Goal: Task Accomplishment & Management: Use online tool/utility

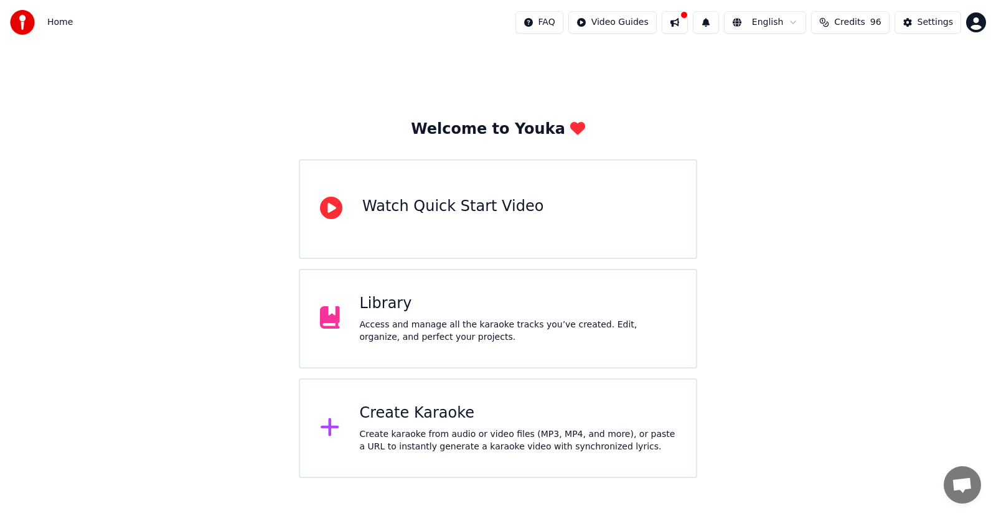
click at [428, 426] on div "Create Karaoke Create karaoke from audio or video files (MP3, MP4, and more), o…" at bounding box center [518, 428] width 317 height 50
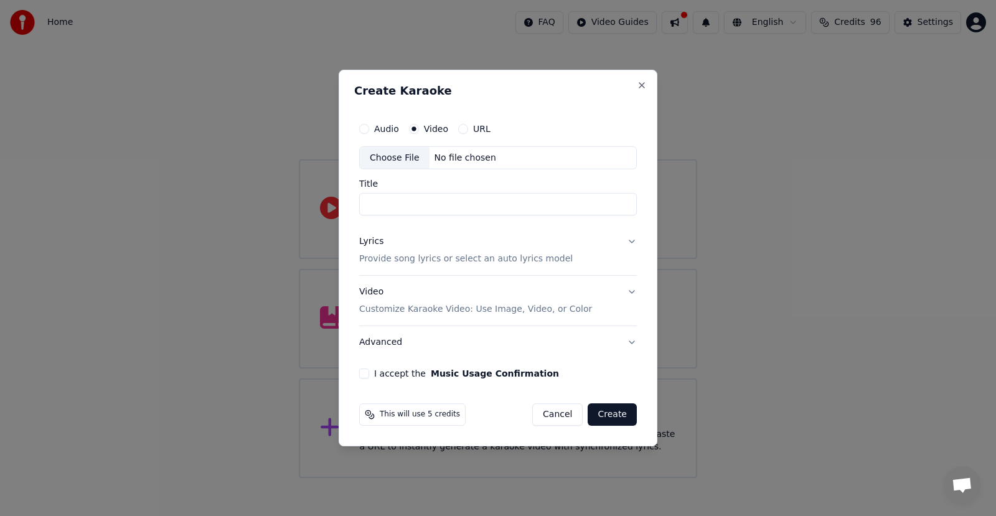
click at [403, 156] on div "Choose File" at bounding box center [395, 158] width 70 height 22
type input "**********"
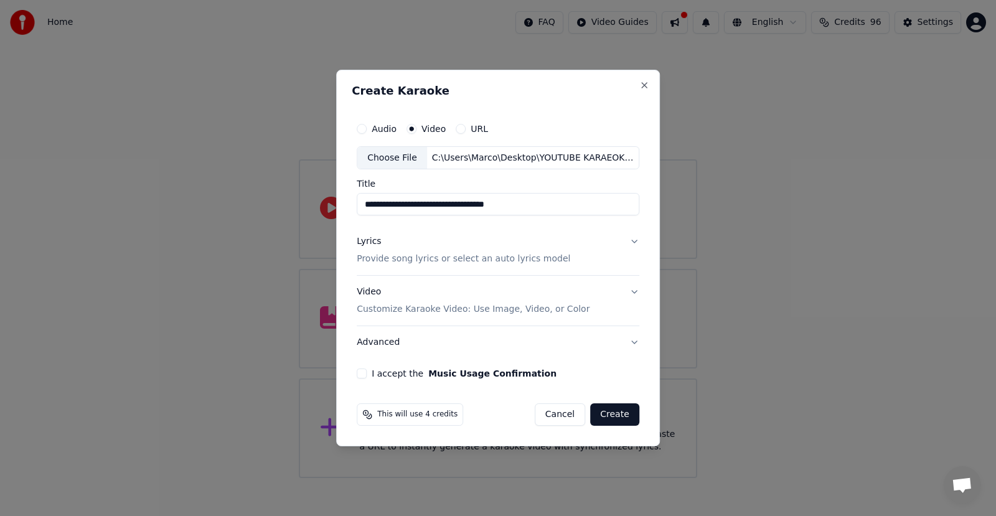
click at [371, 240] on div "Lyrics" at bounding box center [369, 242] width 24 height 12
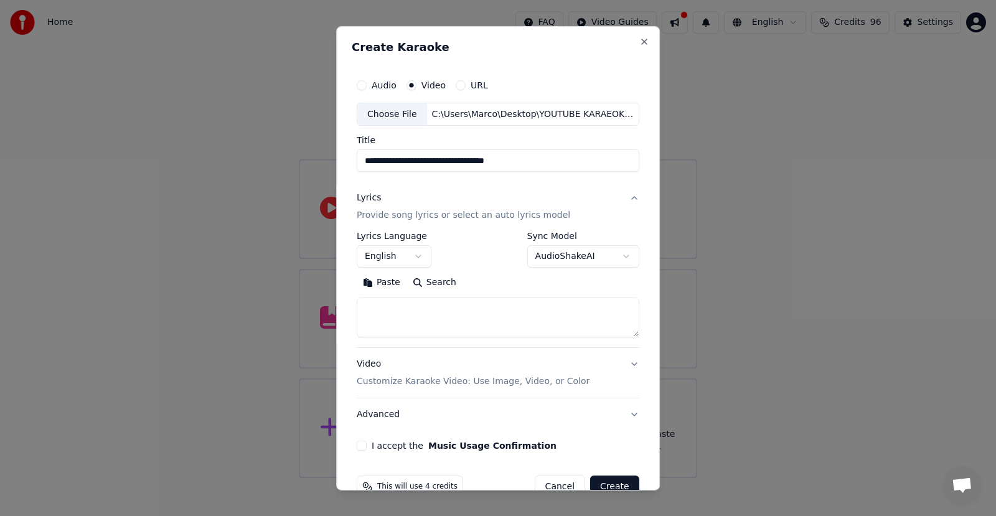
click at [393, 257] on button "English" at bounding box center [394, 256] width 75 height 22
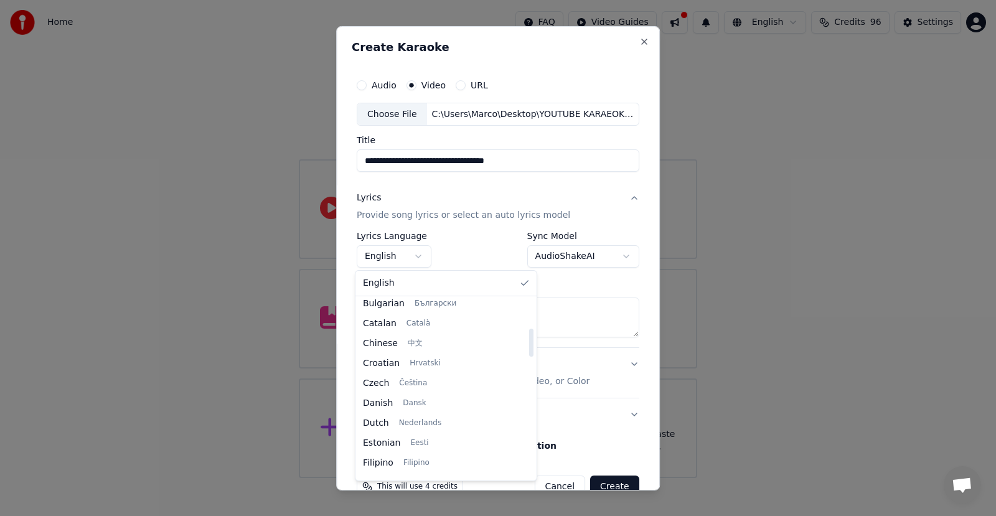
scroll to position [187, 0]
select select "**"
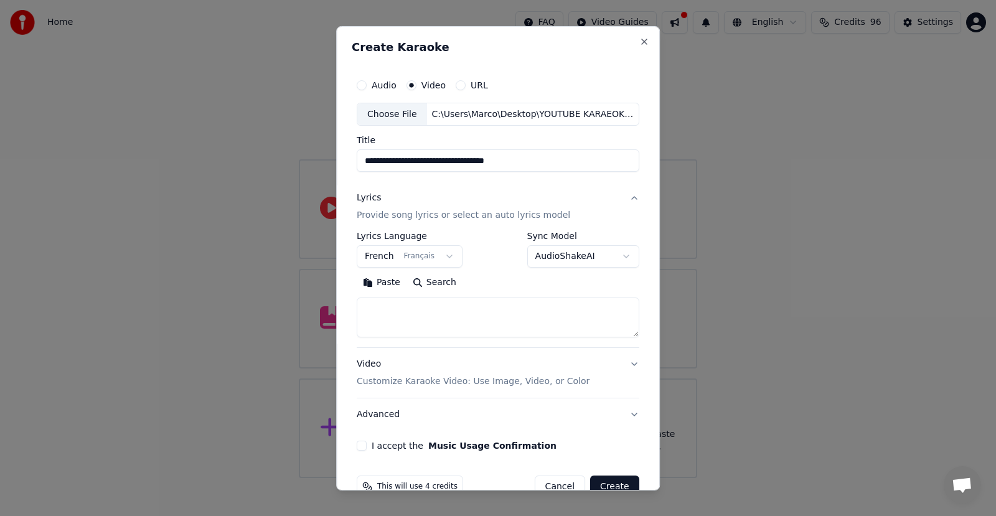
click at [376, 313] on textarea at bounding box center [498, 317] width 283 height 40
click at [392, 317] on textarea at bounding box center [498, 317] width 283 height 40
click at [376, 280] on button "Paste" at bounding box center [382, 283] width 50 height 20
type textarea "**********"
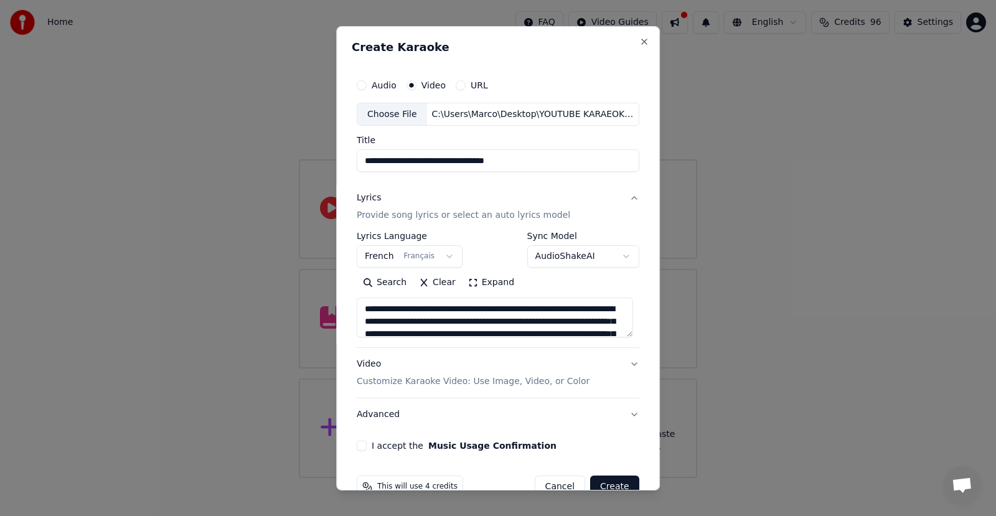
scroll to position [28, 0]
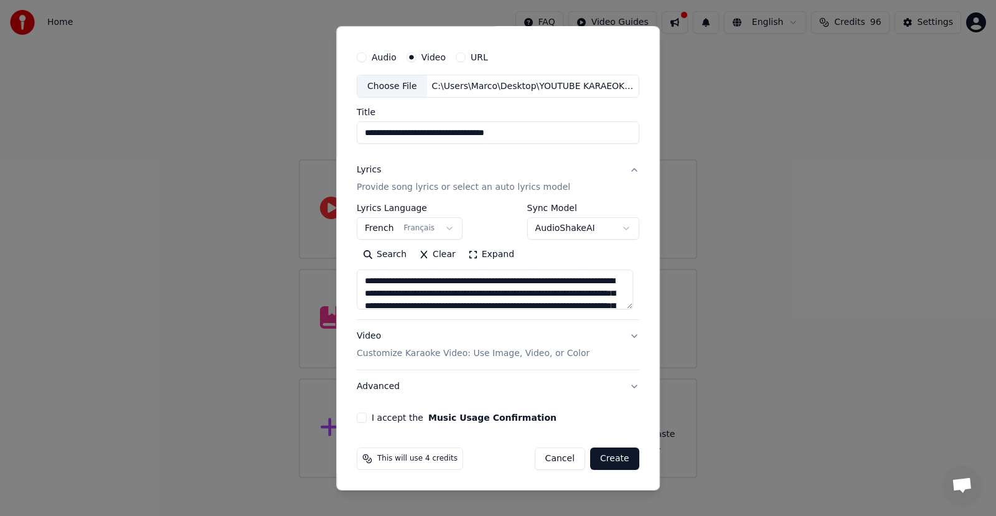
click at [602, 457] on button "Create" at bounding box center [614, 458] width 49 height 22
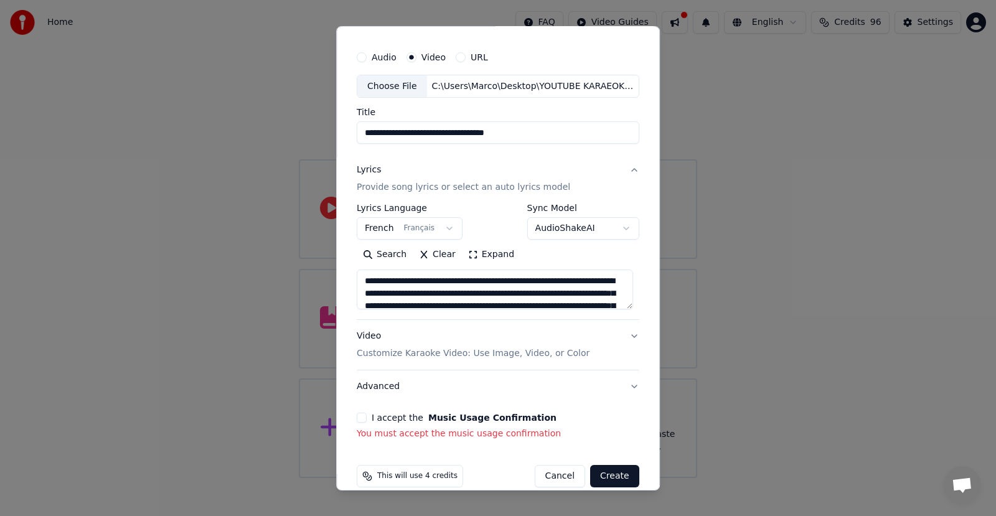
drag, startPoint x: 357, startPoint y: 419, endPoint x: 375, endPoint y: 433, distance: 22.5
click at [357, 419] on button "I accept the Music Usage Confirmation" at bounding box center [362, 418] width 10 height 10
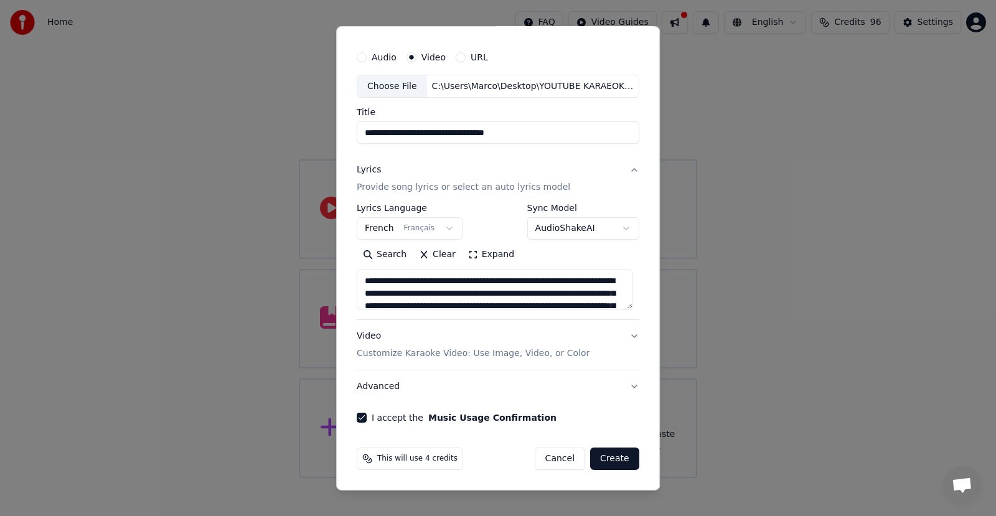
click at [610, 455] on button "Create" at bounding box center [614, 458] width 49 height 22
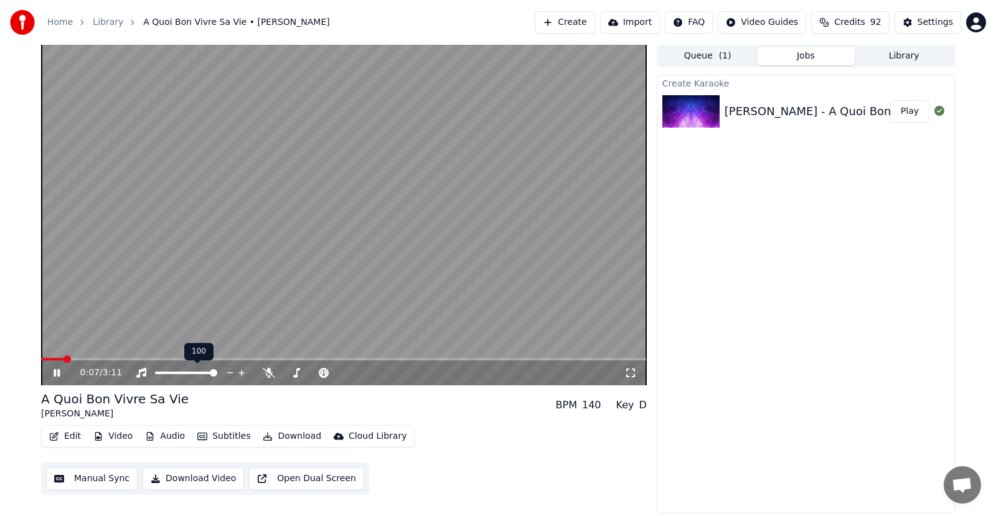
click at [172, 373] on span at bounding box center [186, 372] width 62 height 2
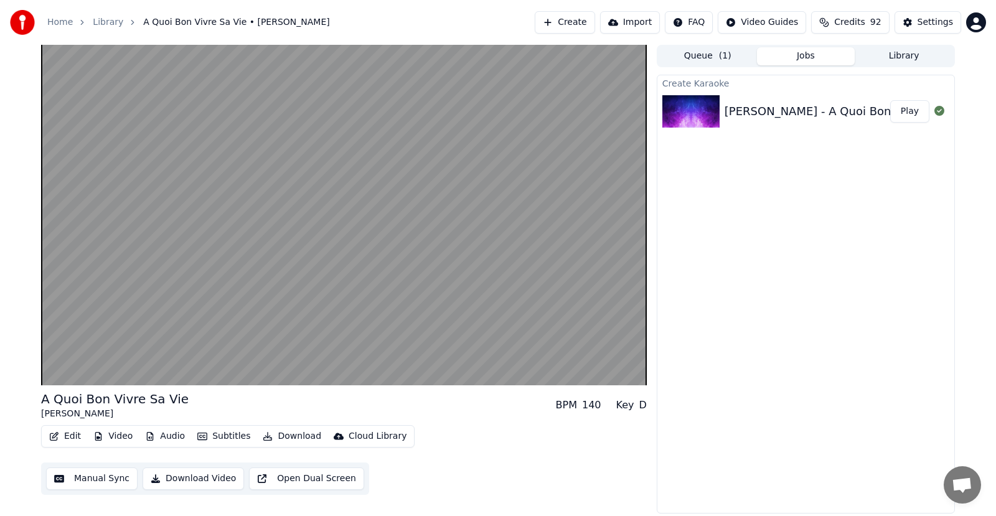
click at [198, 479] on button "Download Video" at bounding box center [193, 478] width 101 height 22
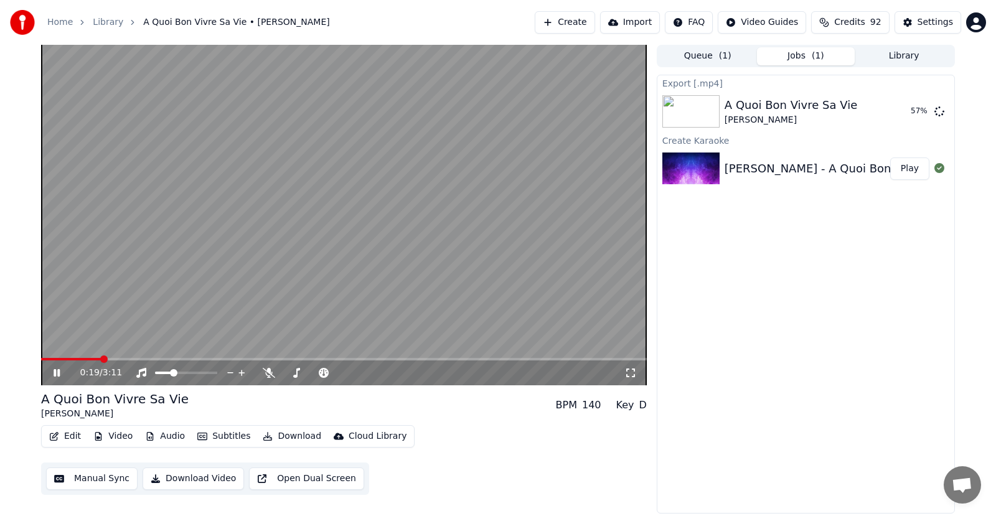
click at [101, 358] on span at bounding box center [71, 359] width 60 height 2
click at [55, 356] on video at bounding box center [343, 215] width 605 height 340
click at [53, 358] on span at bounding box center [47, 359] width 12 height 2
click at [57, 368] on icon at bounding box center [65, 373] width 29 height 10
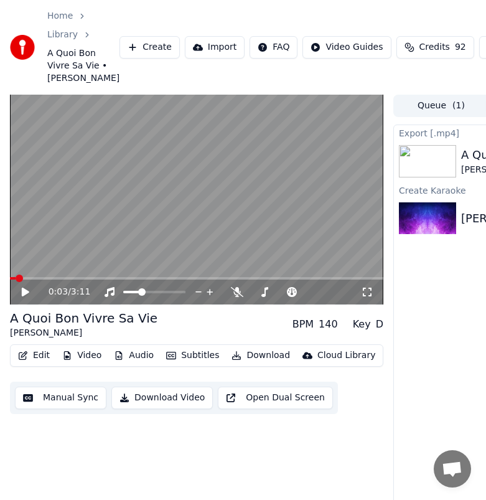
click at [16, 279] on span at bounding box center [13, 278] width 6 height 2
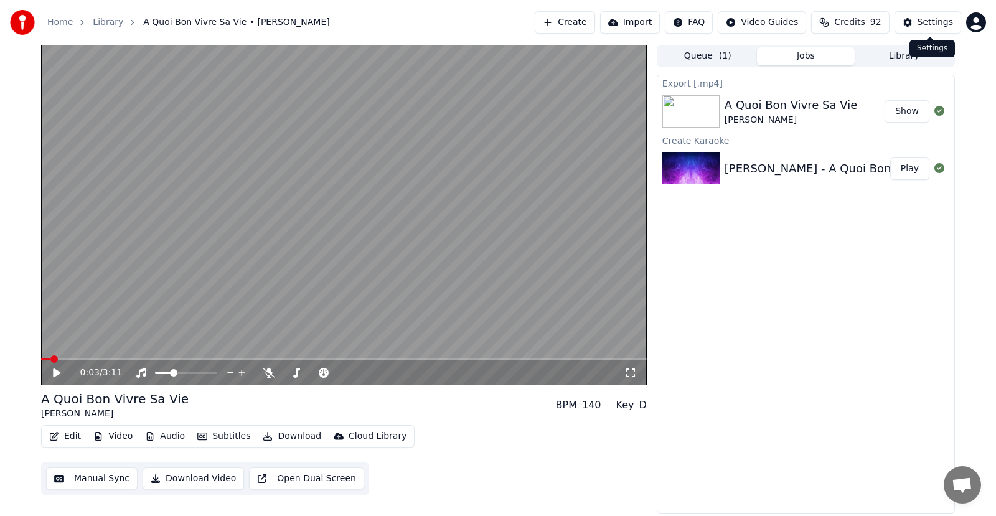
click at [934, 21] on div "Settings" at bounding box center [934, 22] width 35 height 12
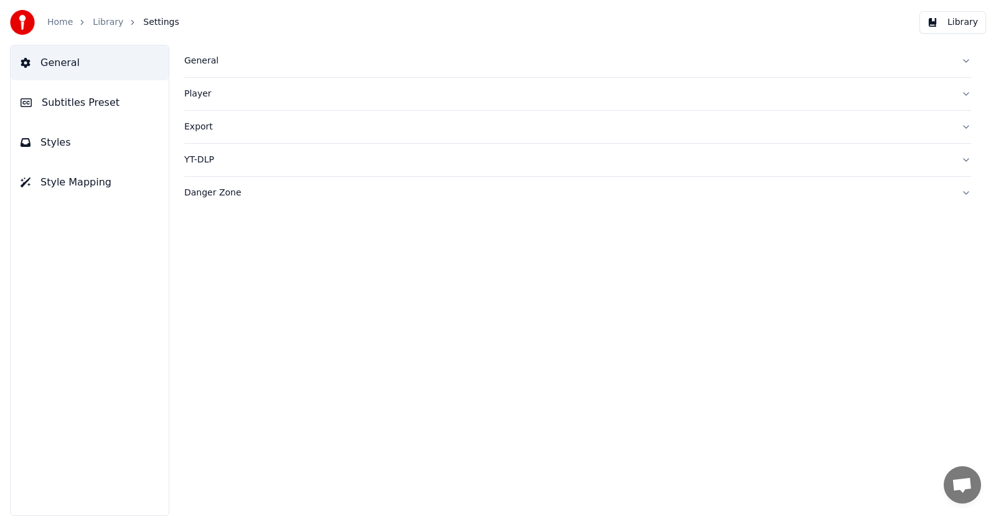
click at [193, 127] on div "Export" at bounding box center [567, 127] width 767 height 12
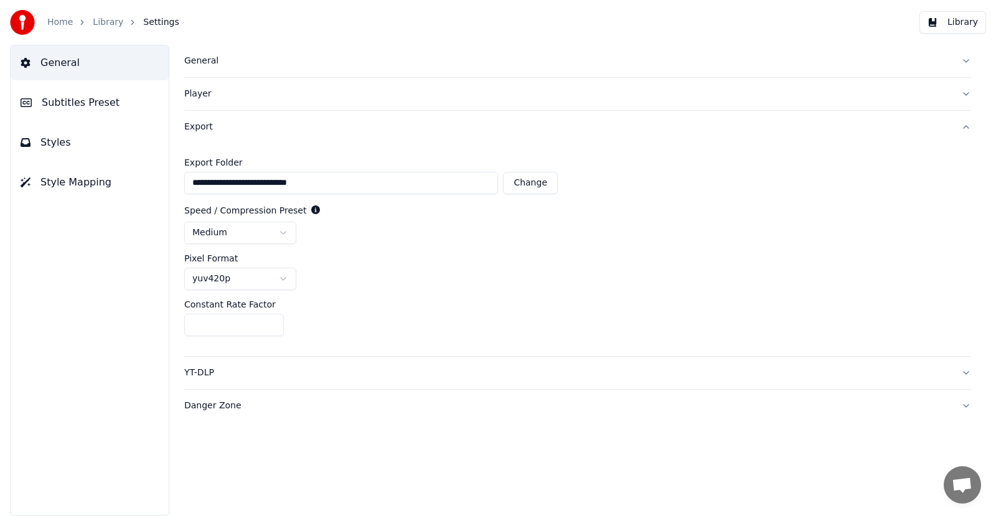
click at [530, 181] on button "Change" at bounding box center [530, 183] width 55 height 22
click at [537, 180] on button "Reset" at bounding box center [534, 183] width 45 height 22
click at [528, 179] on button "Change" at bounding box center [530, 183] width 55 height 22
type input "**********"
click at [477, 182] on button "Change" at bounding box center [479, 183] width 55 height 22
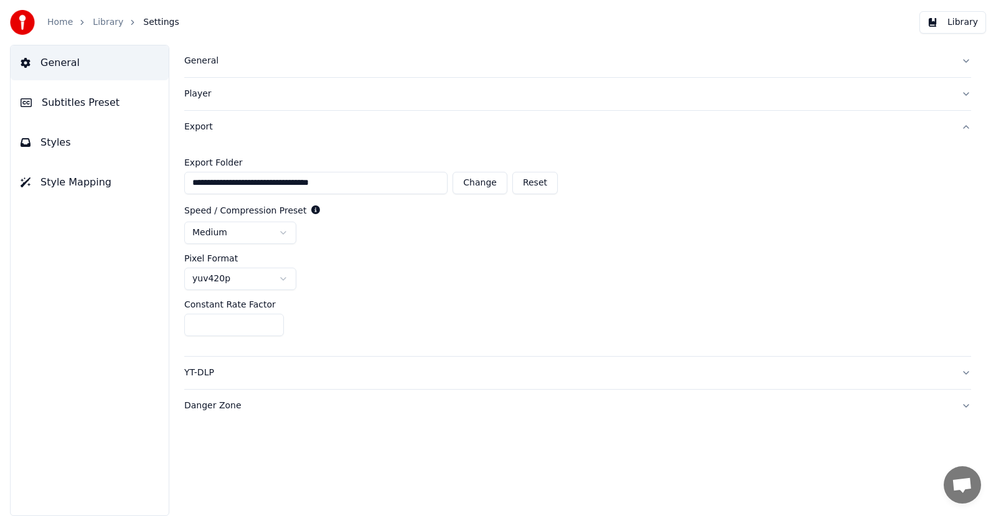
click at [50, 25] on link "Home" at bounding box center [60, 22] width 26 height 12
